Goal: Information Seeking & Learning: Learn about a topic

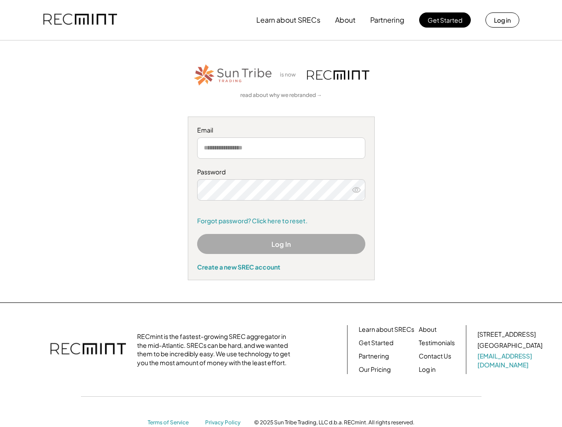
click at [281, 214] on div "Password Remember me Forgot password? Click here to reset." at bounding box center [281, 196] width 168 height 57
click at [281, 20] on button "Learn about SRECs" at bounding box center [288, 20] width 64 height 18
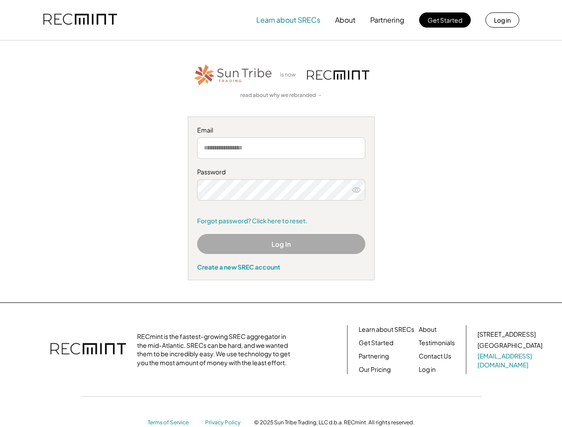
click at [80, 20] on img at bounding box center [80, 20] width 74 height 30
click at [388, 20] on button "Partnering" at bounding box center [387, 20] width 34 height 18
click at [288, 20] on button "Learn about SRECs" at bounding box center [288, 20] width 64 height 18
click at [345, 20] on button "About" at bounding box center [345, 20] width 20 height 18
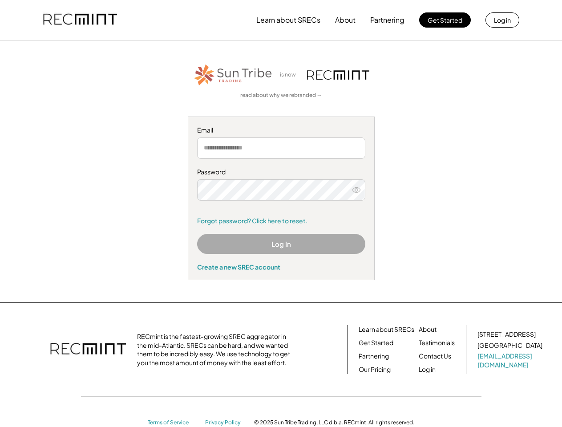
click at [281, 214] on div "Password Remember me Forgot password? Click here to reset." at bounding box center [281, 196] width 168 height 57
click at [281, 20] on button "Learn about SRECs" at bounding box center [288, 20] width 64 height 18
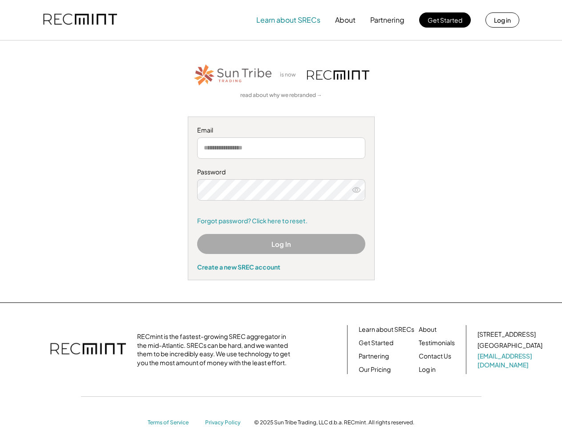
click at [80, 20] on img at bounding box center [80, 20] width 74 height 30
click at [388, 20] on button "Partnering" at bounding box center [387, 20] width 34 height 18
click at [288, 20] on button "Learn about SRECs" at bounding box center [288, 20] width 64 height 18
click at [345, 20] on button "About" at bounding box center [345, 20] width 20 height 18
